Goal: Contribute content

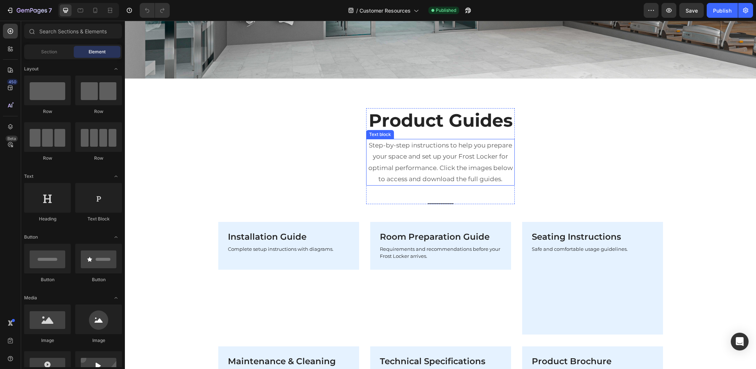
scroll to position [334, 0]
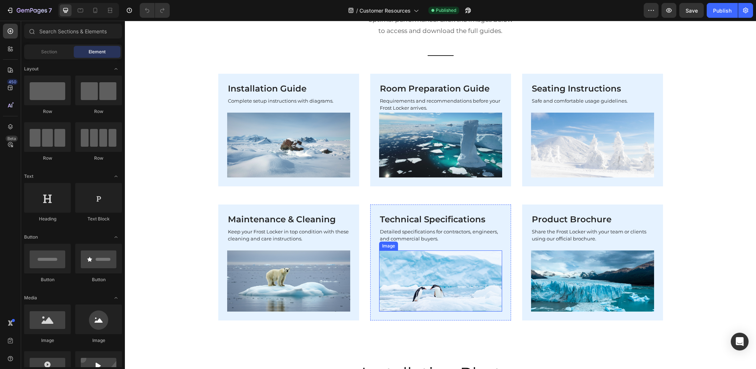
click at [448, 264] on img at bounding box center [440, 281] width 123 height 61
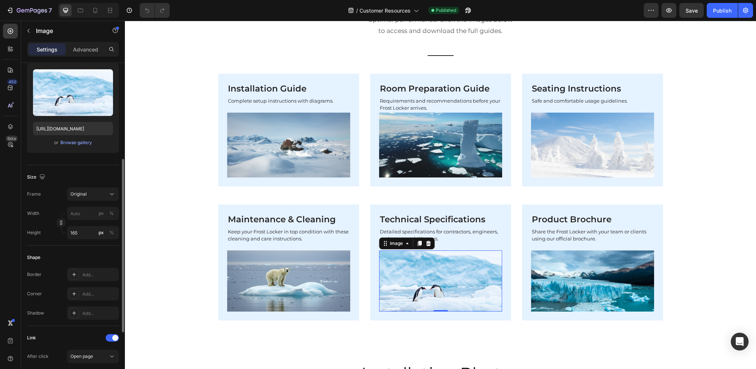
scroll to position [111, 0]
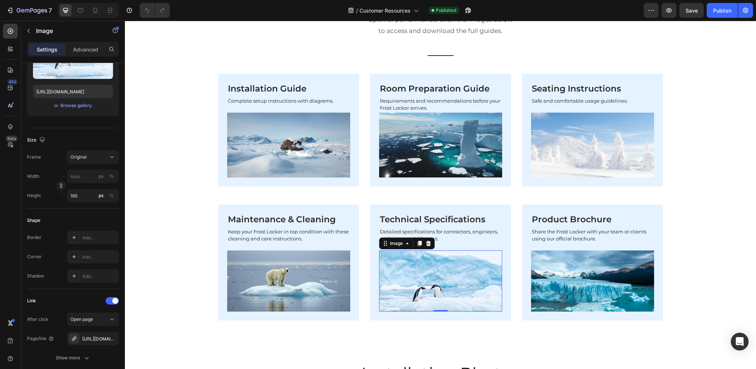
click at [0, 0] on icon "button" at bounding box center [0, 0] width 0 height 0
click at [86, 339] on div "Add..." at bounding box center [99, 339] width 35 height 7
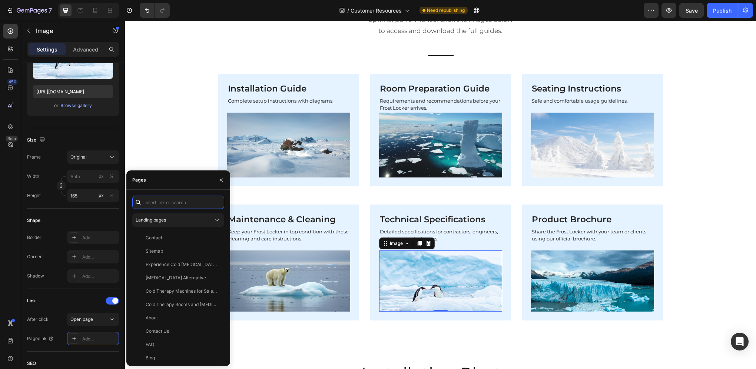
click at [166, 203] on input "text" at bounding box center [178, 202] width 92 height 13
paste input "[URL][DOMAIN_NAME]"
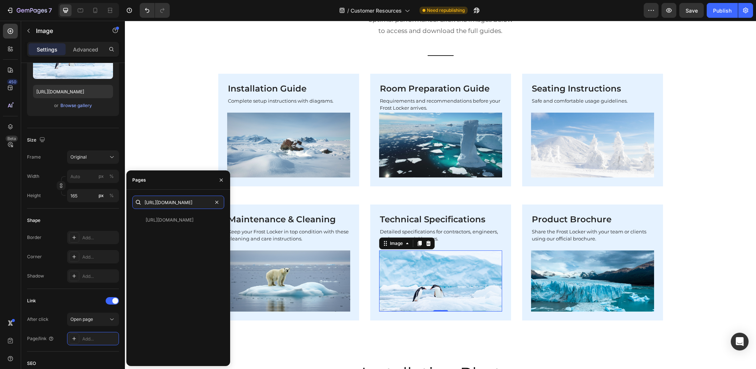
type input "[URL][DOMAIN_NAME]"
click at [166, 217] on div "[URL][DOMAIN_NAME]" at bounding box center [170, 220] width 48 height 7
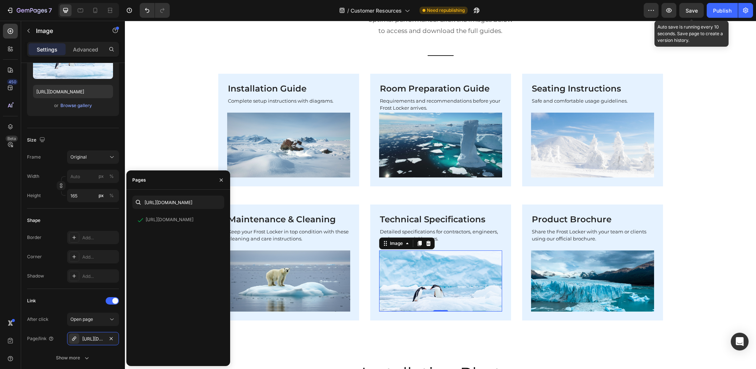
click at [692, 10] on span "Save" at bounding box center [692, 10] width 12 height 6
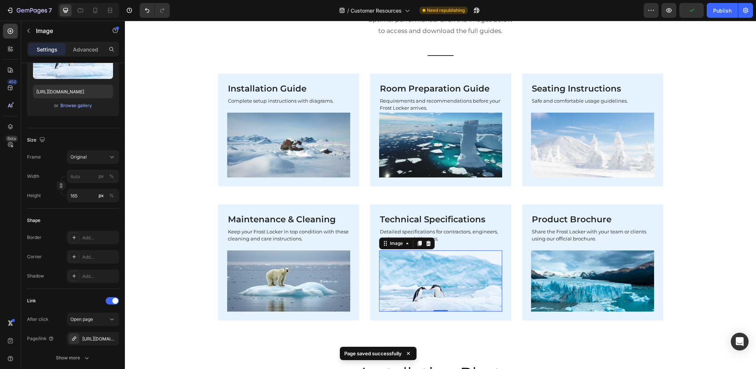
click at [722, 10] on div "Publish" at bounding box center [722, 11] width 19 height 8
